Goal: Information Seeking & Learning: Learn about a topic

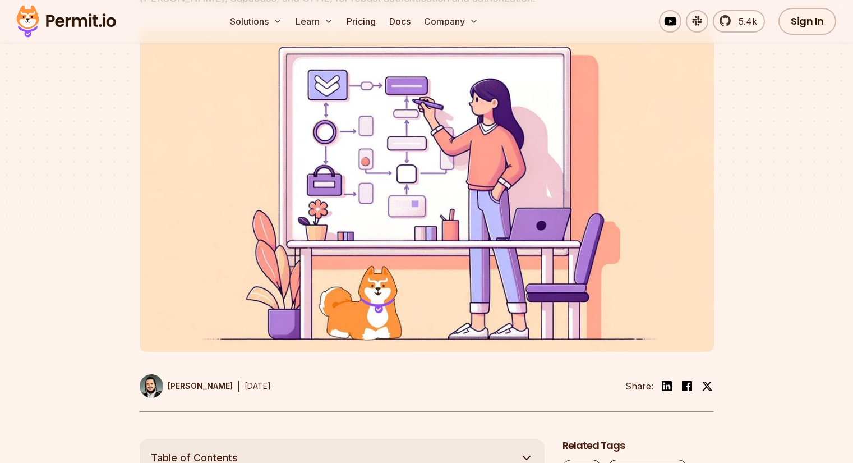
click at [725, 246] on div at bounding box center [426, 232] width 853 height 412
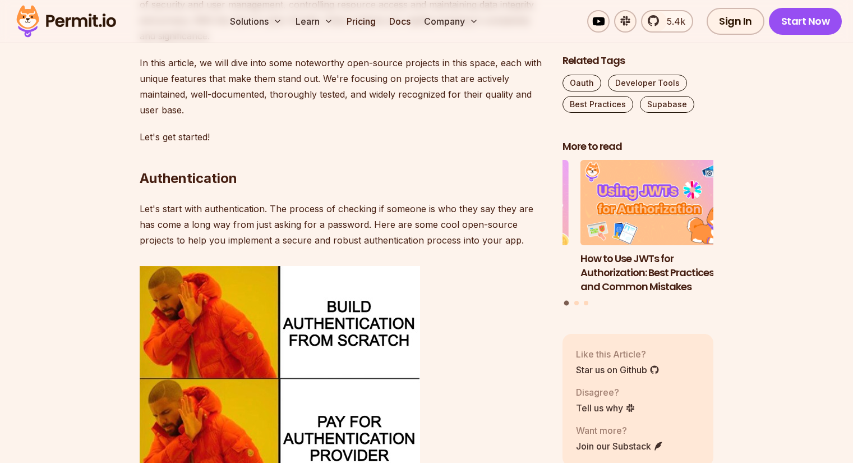
scroll to position [729, 0]
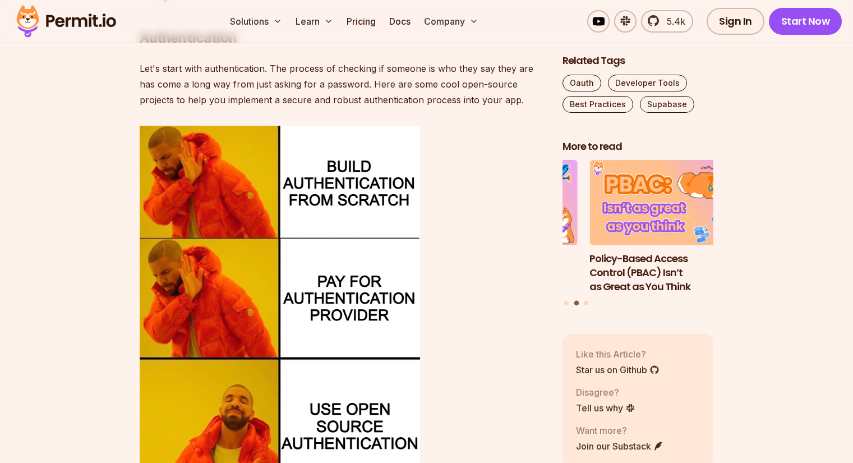
scroll to position [953, 0]
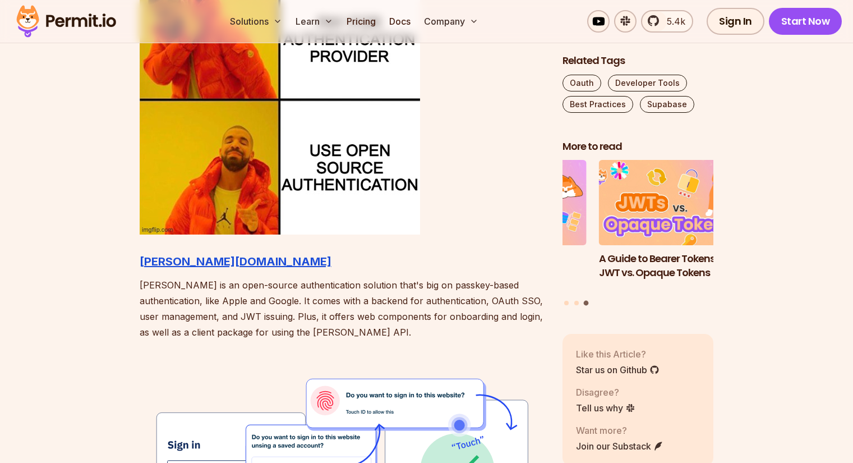
scroll to position [1346, 0]
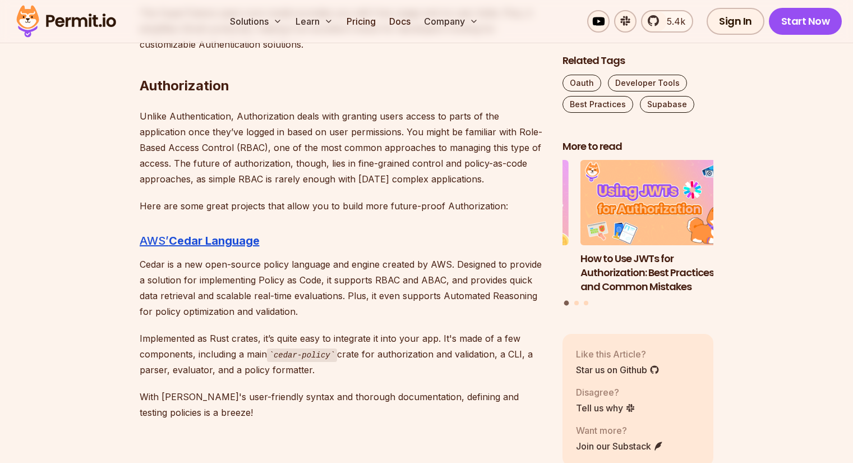
scroll to position [2411, 0]
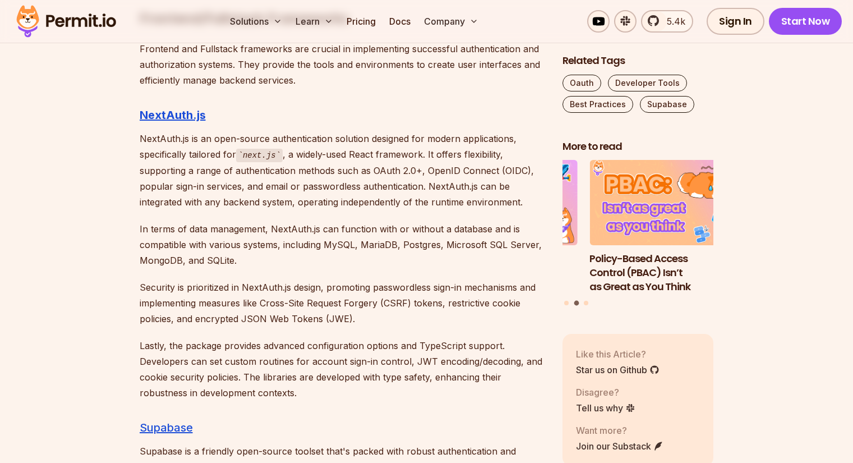
scroll to position [4318, 0]
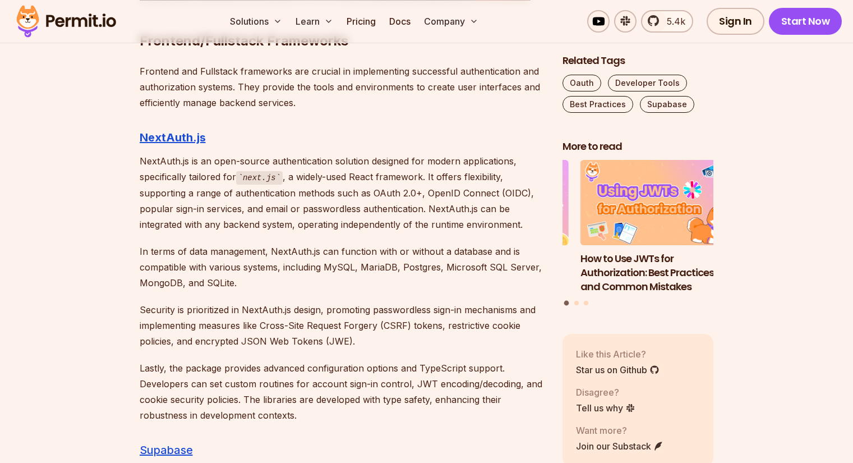
scroll to position [4262, 0]
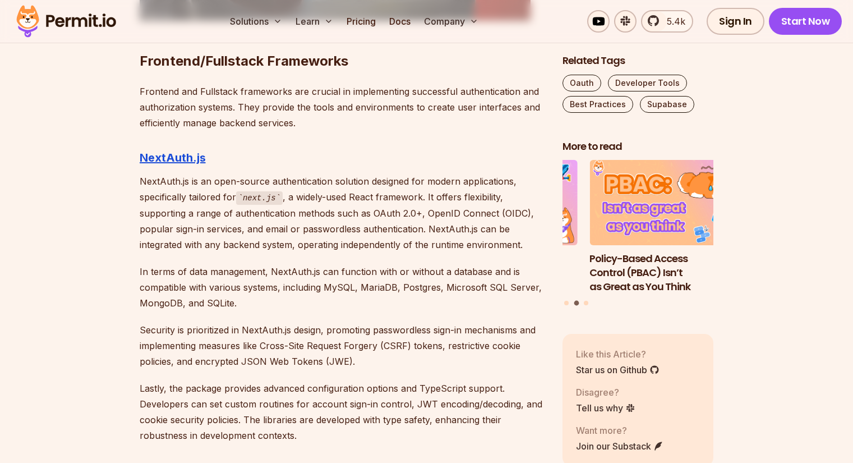
click at [539, 195] on p "NextAuth.js is an open-source authentication solution designed for modern appli…" at bounding box center [342, 212] width 405 height 79
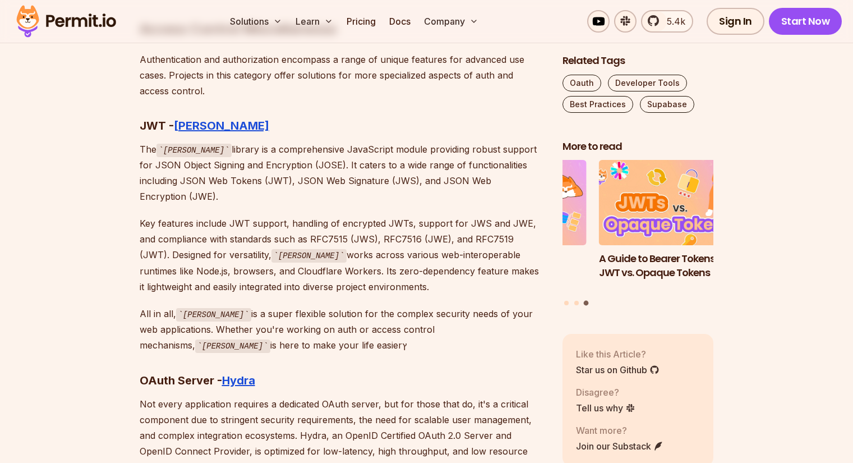
scroll to position [5103, 0]
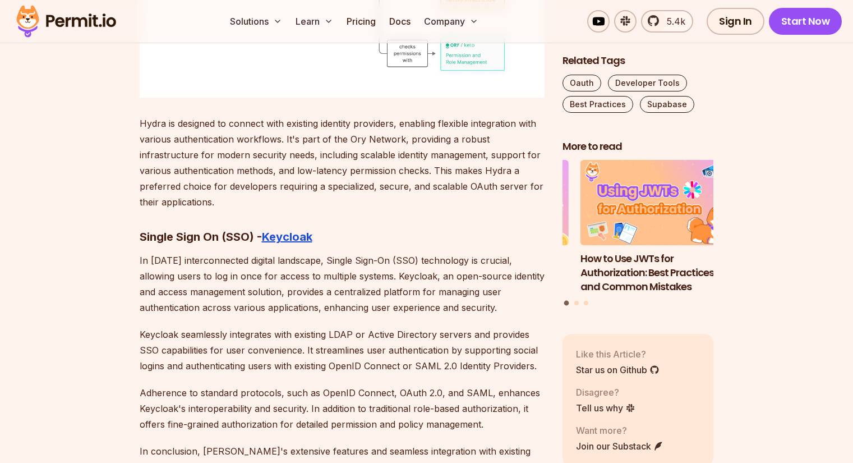
scroll to position [5832, 0]
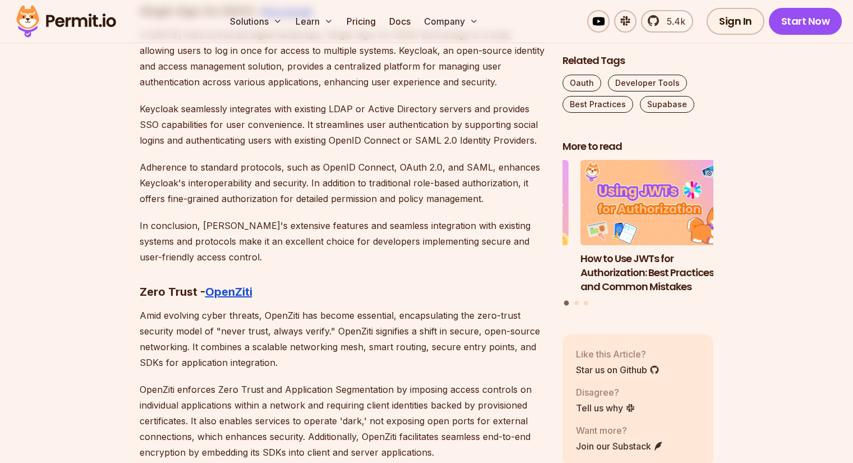
scroll to position [6057, 0]
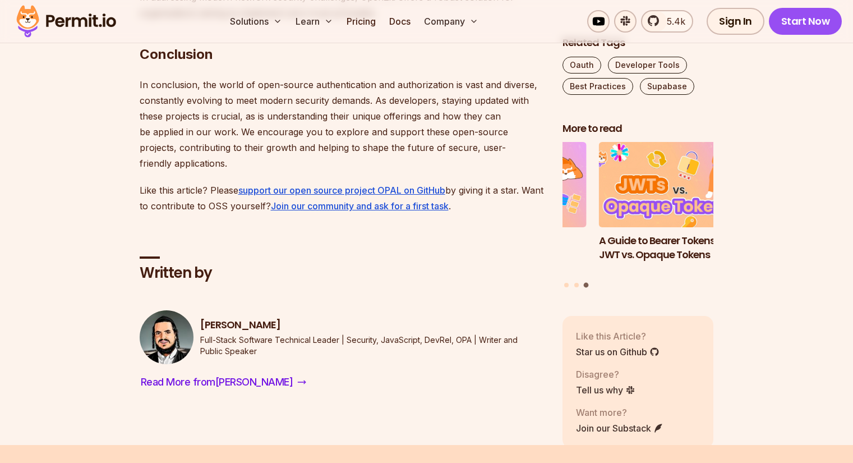
scroll to position [6617, 0]
